Goal: Task Accomplishment & Management: Use online tool/utility

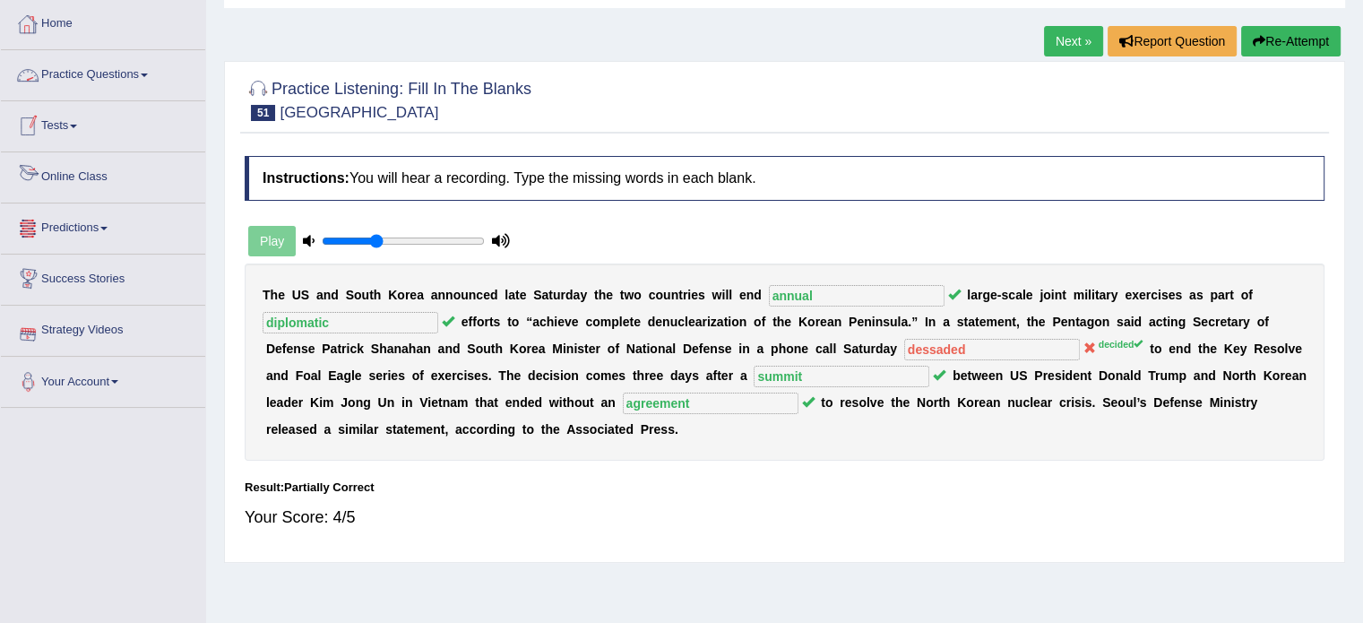
click at [77, 65] on link "Practice Questions" at bounding box center [103, 72] width 204 height 45
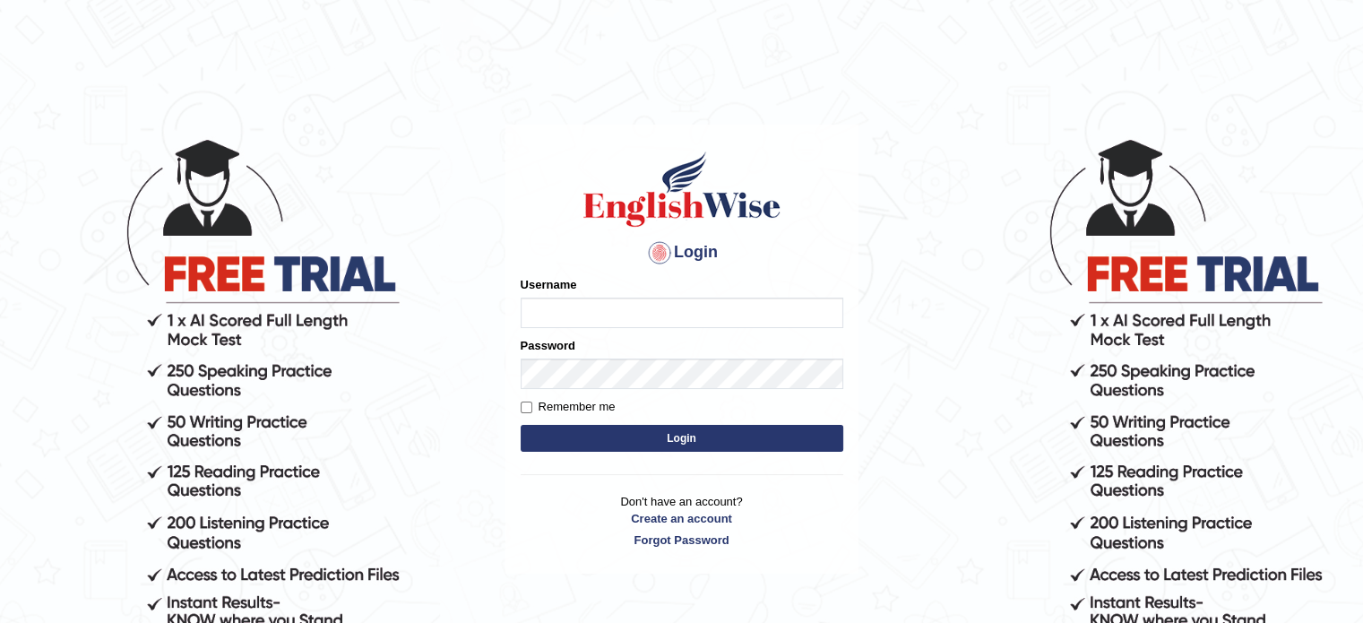
type input "jcaugustoo"
click at [789, 442] on button "Login" at bounding box center [682, 438] width 323 height 27
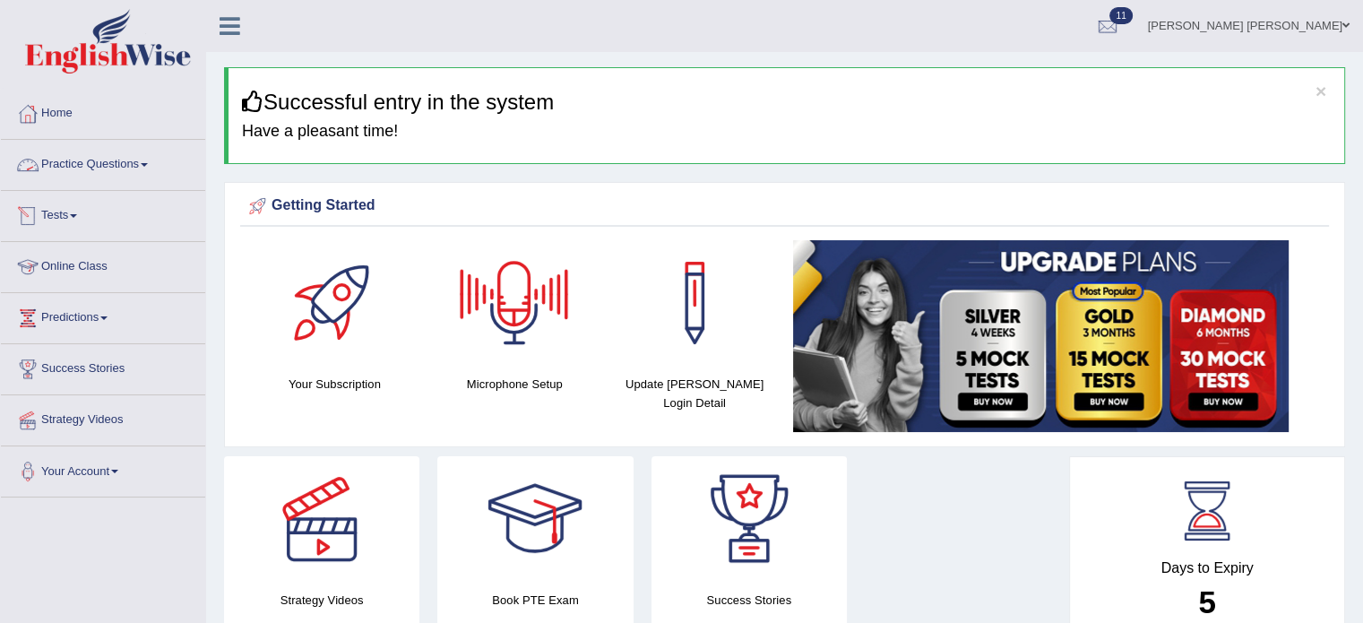
click at [108, 164] on link "Practice Questions" at bounding box center [103, 162] width 204 height 45
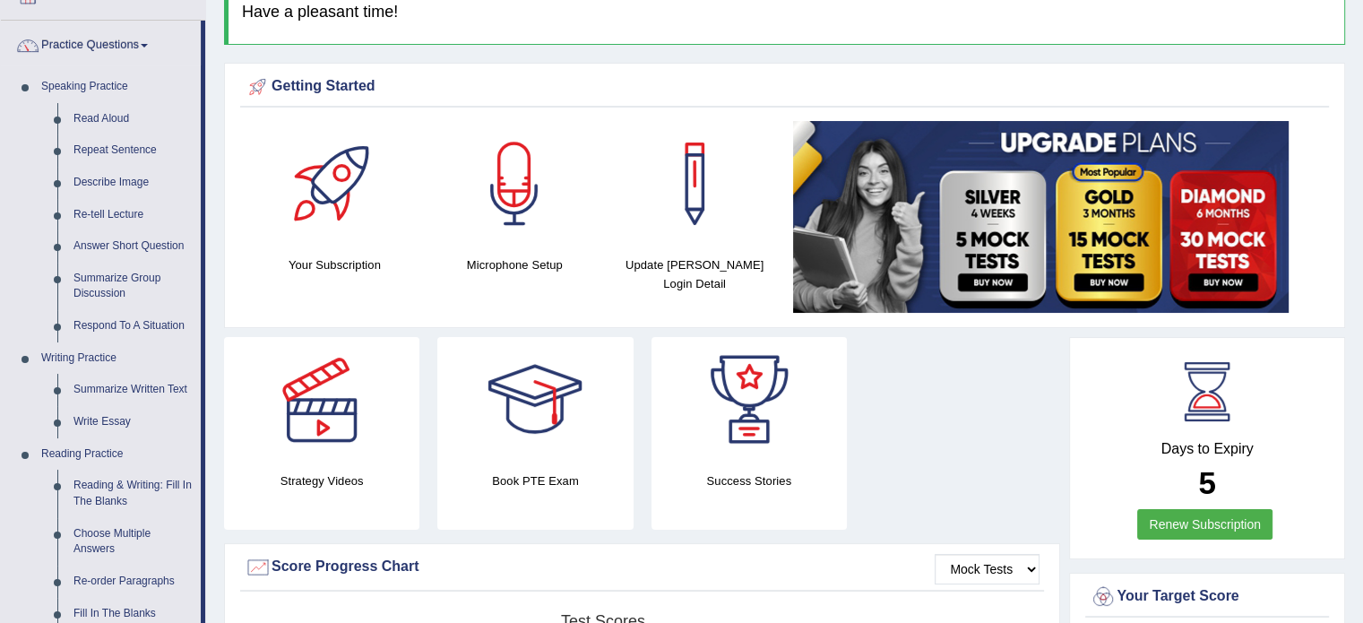
scroll to position [90, 0]
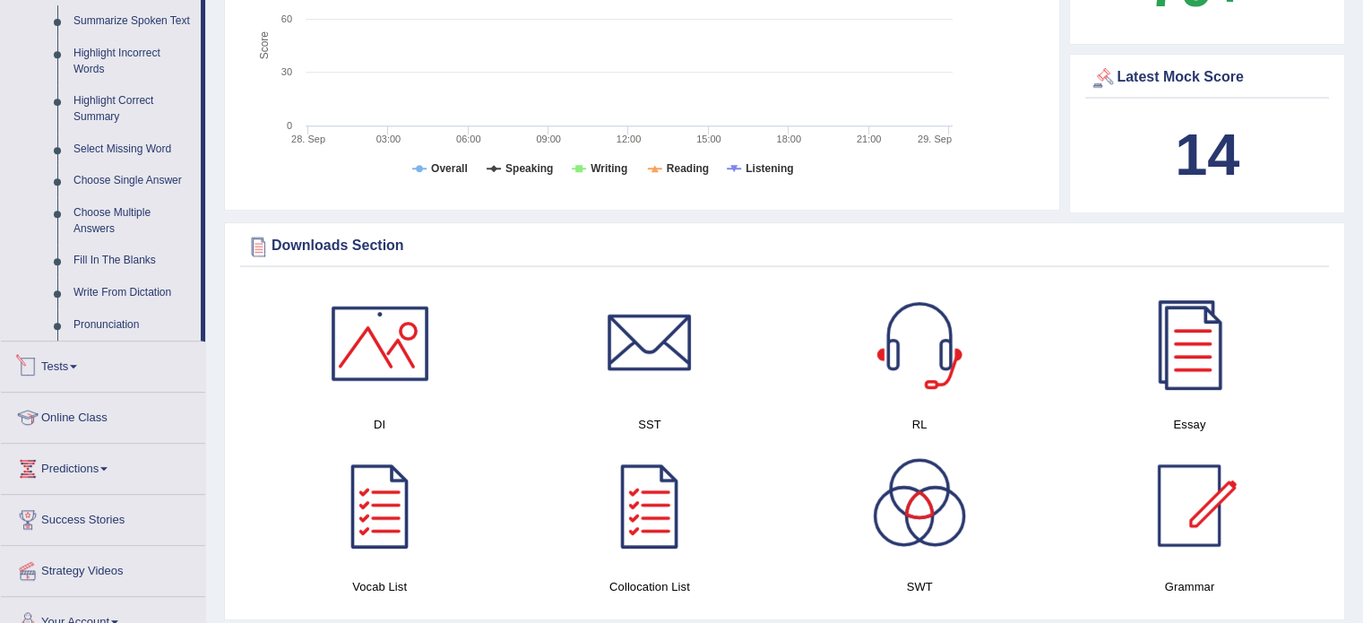
click at [98, 376] on link "Tests" at bounding box center [103, 363] width 204 height 45
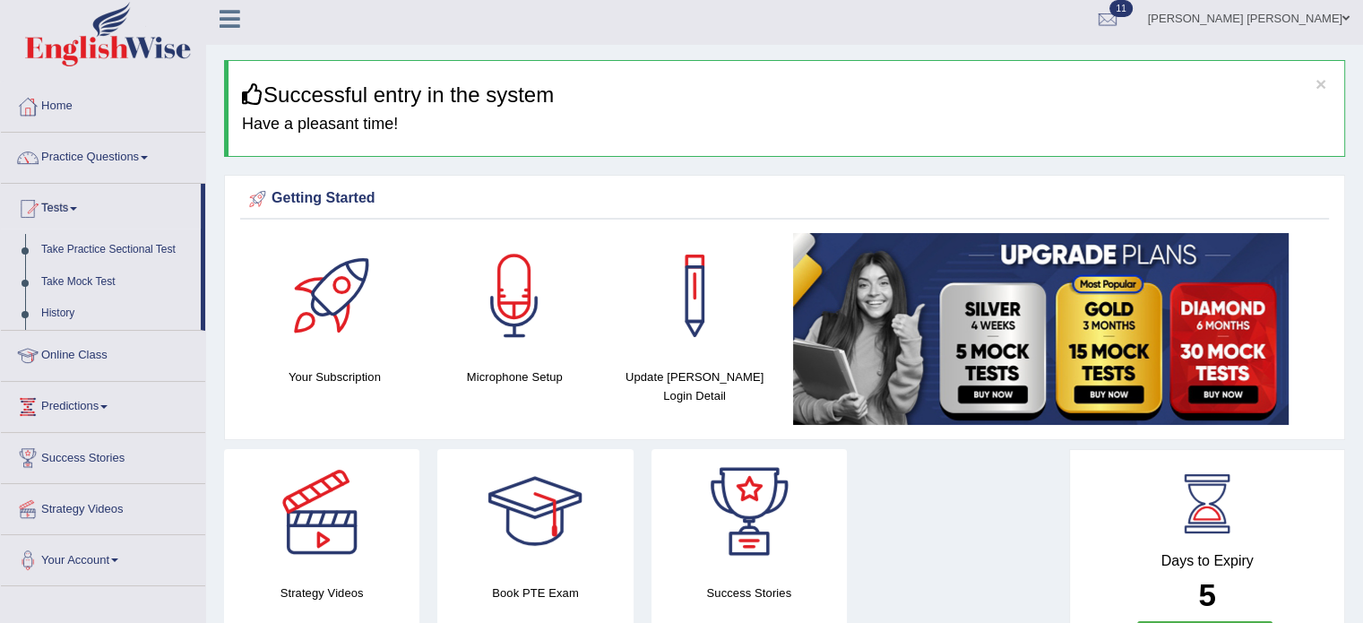
scroll to position [0, 0]
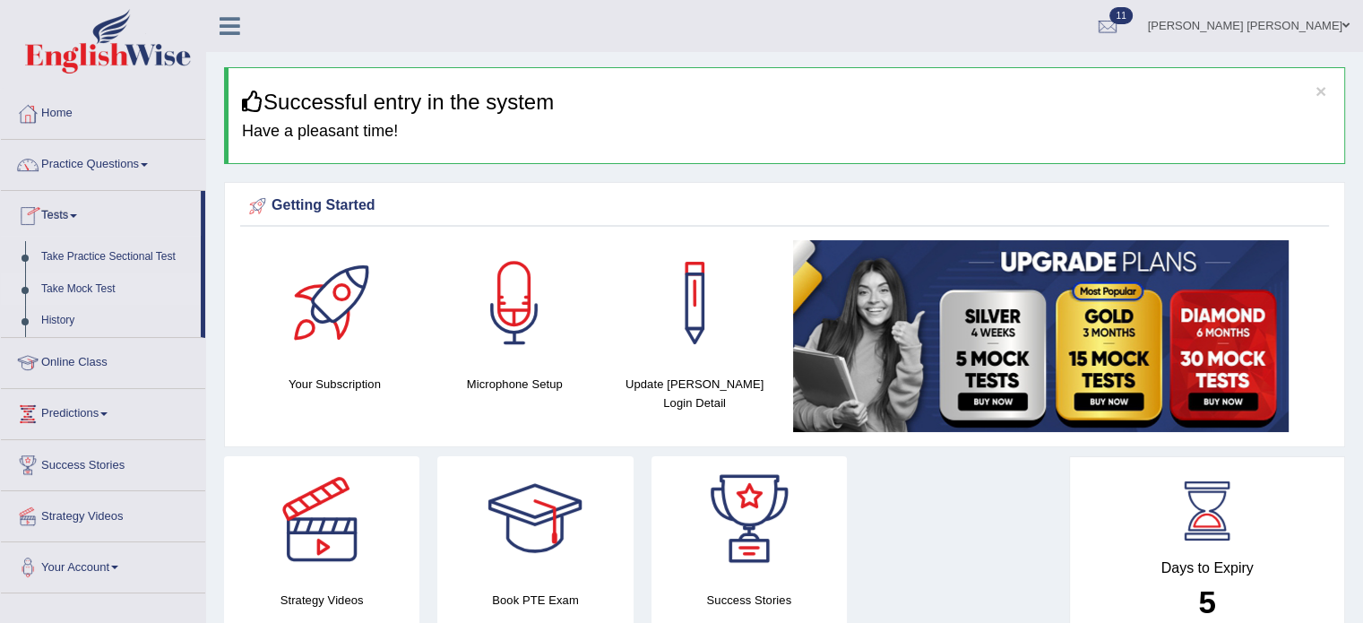
click at [80, 282] on link "Take Mock Test" at bounding box center [117, 289] width 168 height 32
click at [97, 268] on link "Take Practice Sectional Test" at bounding box center [117, 257] width 168 height 32
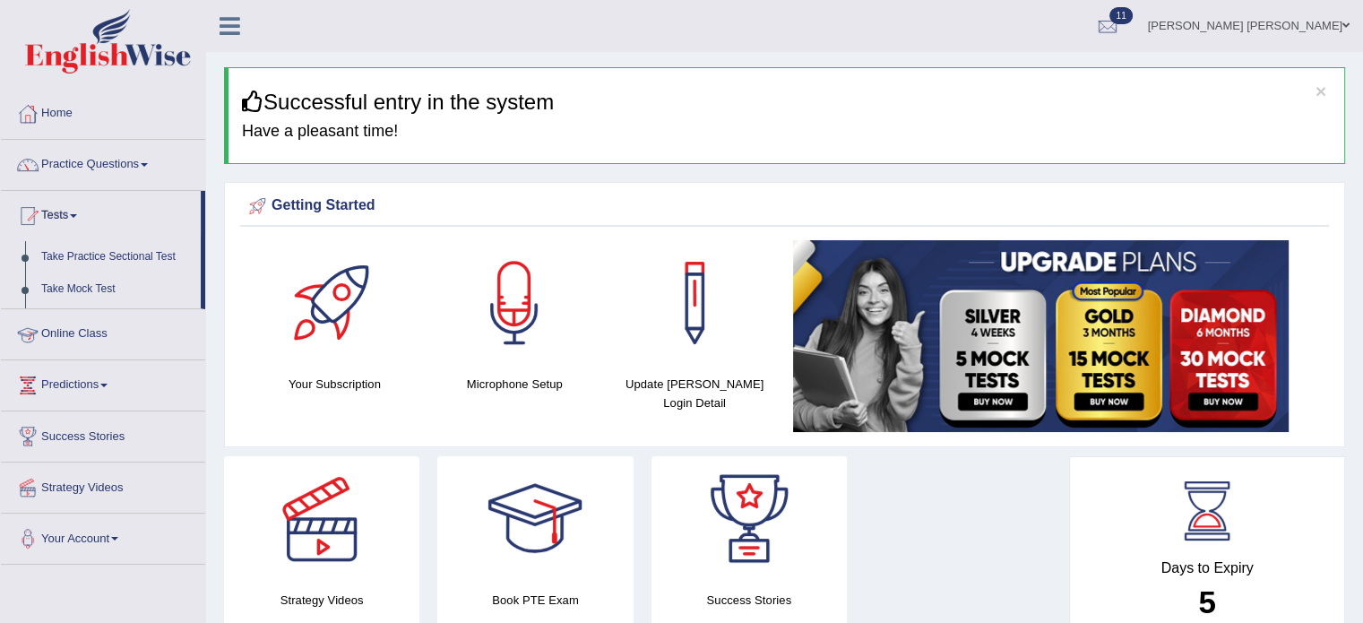
click at [102, 263] on ul "Home Practice Questions Speaking Practice Read Aloud Repeat Sentence Describe I…" at bounding box center [103, 327] width 204 height 476
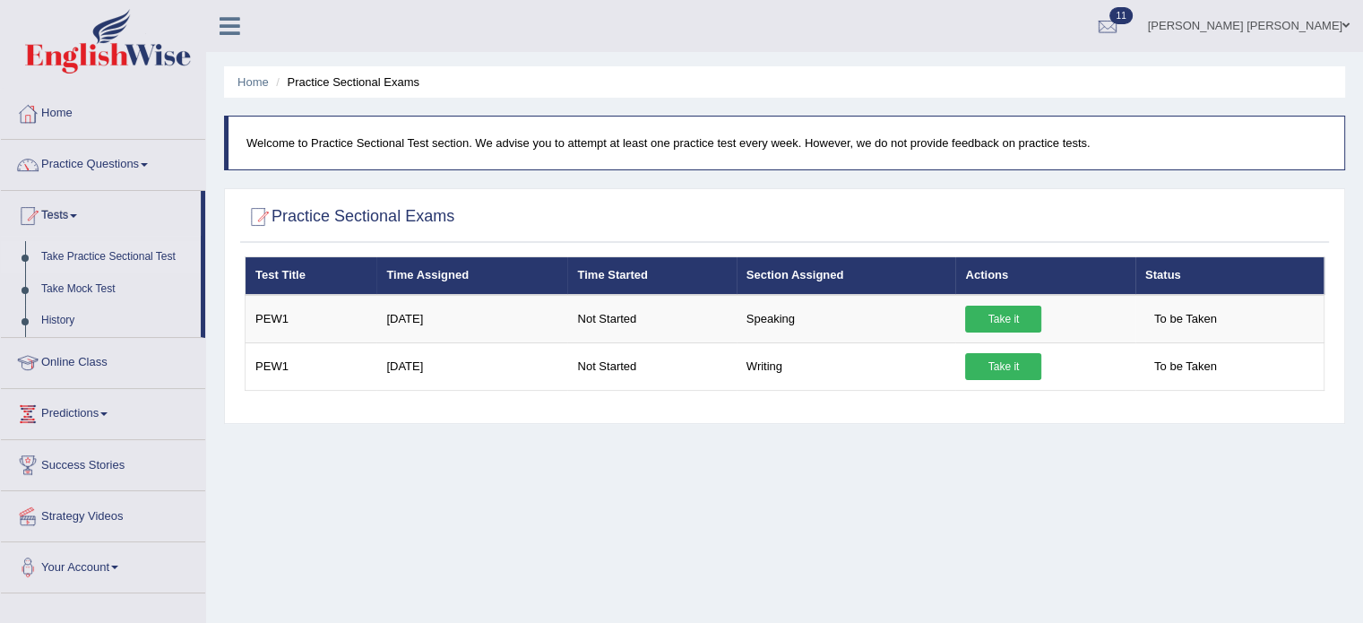
click at [111, 254] on link "Take Practice Sectional Test" at bounding box center [117, 257] width 168 height 32
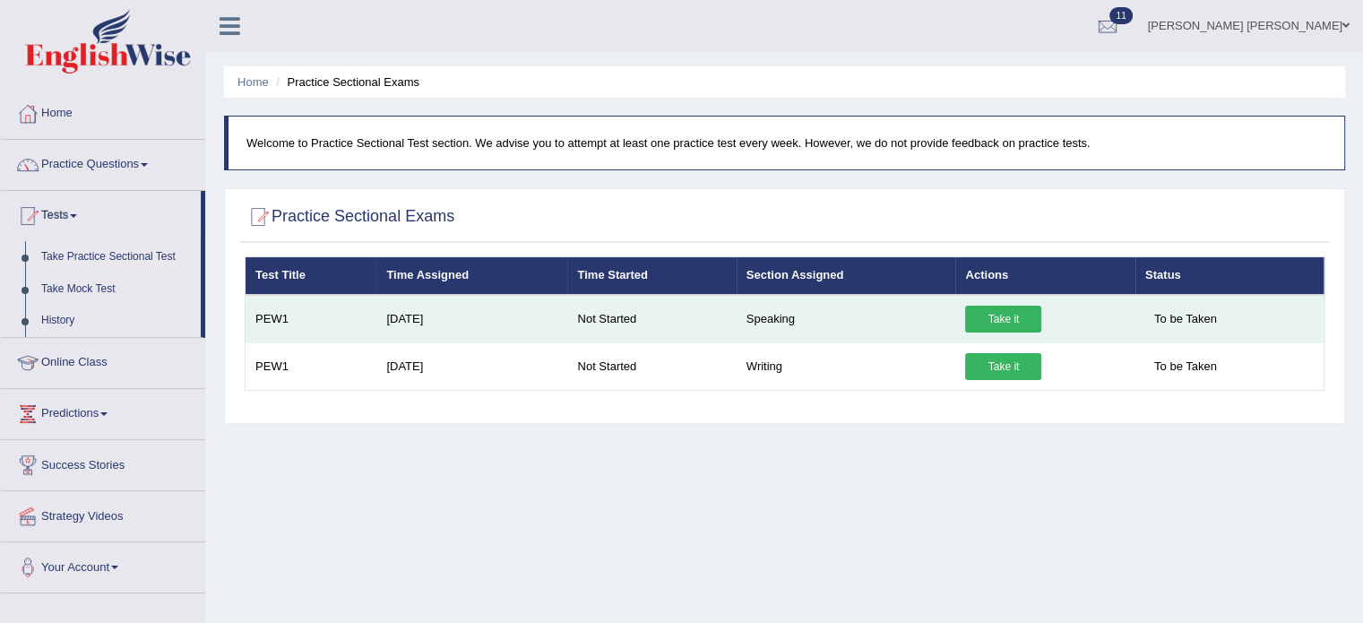
click at [1022, 322] on link "Take it" at bounding box center [1003, 319] width 76 height 27
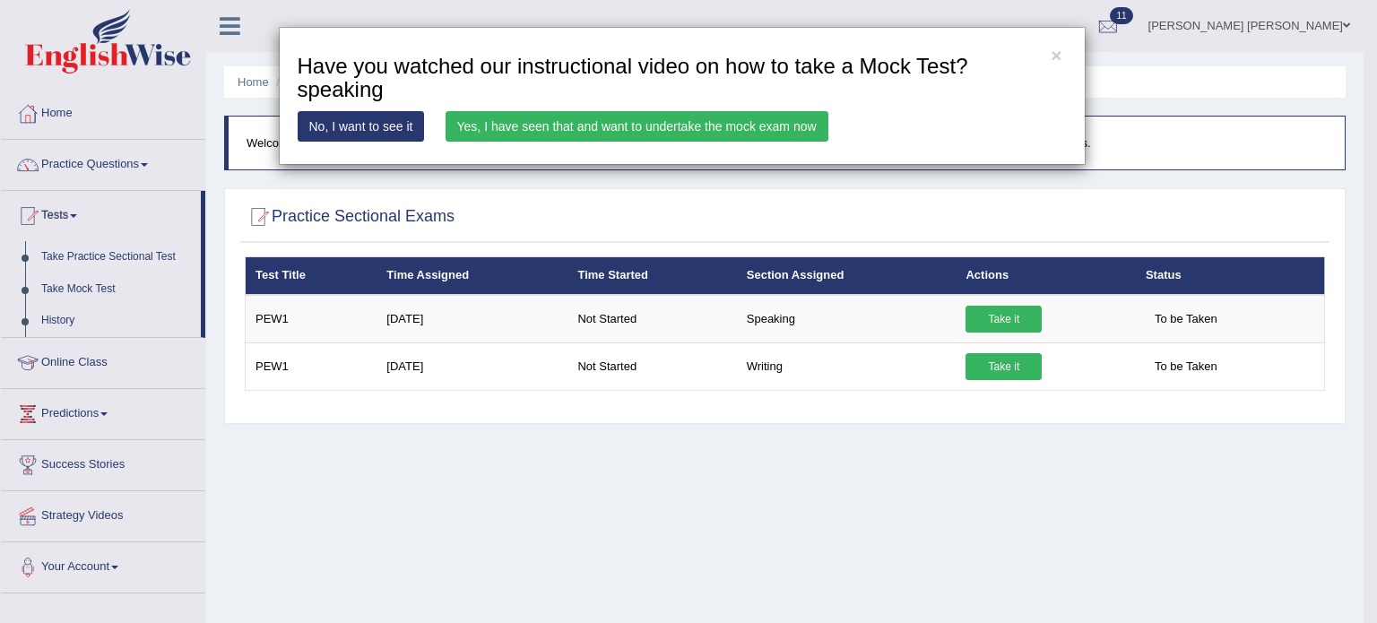
click at [608, 129] on link "Yes, I have seen that and want to undertake the mock exam now" at bounding box center [636, 126] width 383 height 30
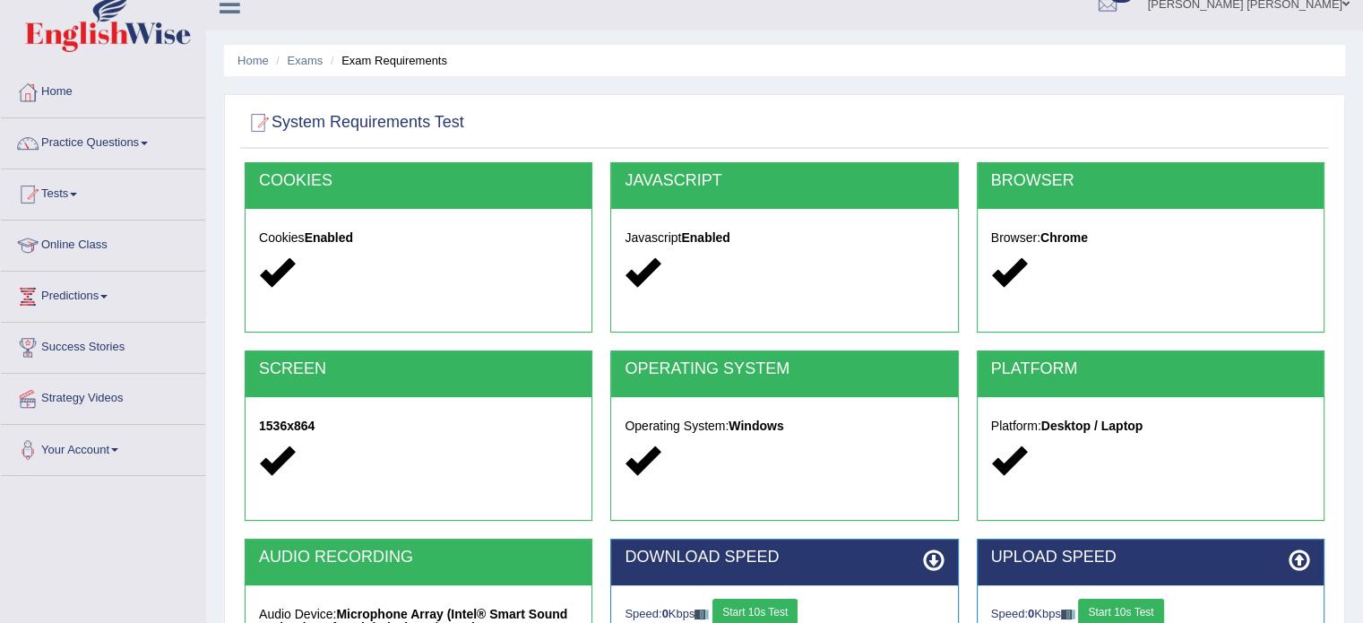
scroll to position [179, 0]
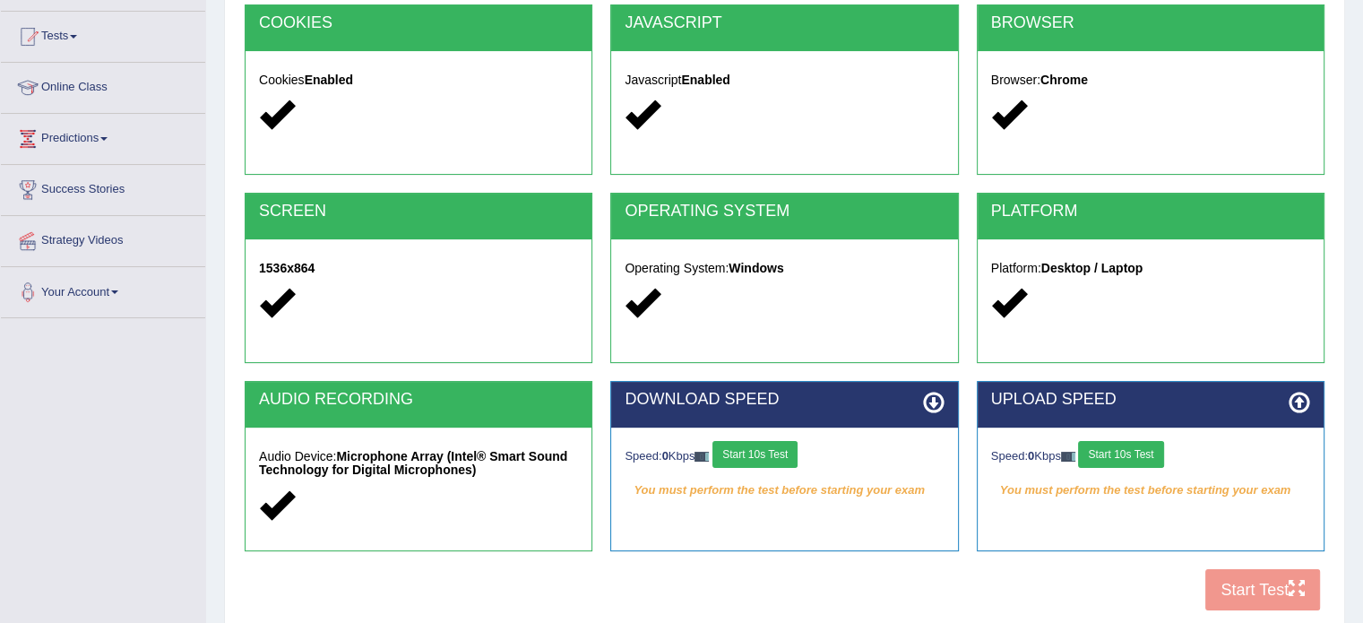
click at [790, 462] on button "Start 10s Test" at bounding box center [755, 454] width 85 height 27
click at [1145, 458] on button "Start 10s Test" at bounding box center [1120, 454] width 85 height 27
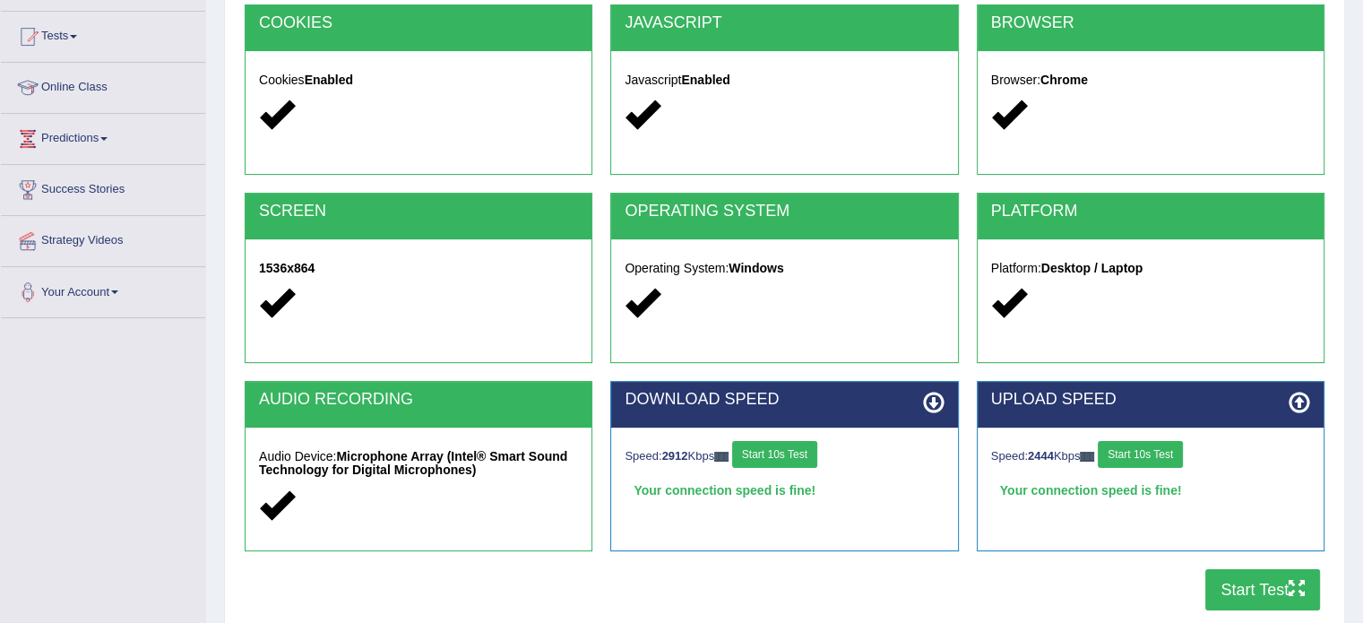
click at [1257, 580] on button "Start Test" at bounding box center [1262, 589] width 115 height 41
